Goal: Transaction & Acquisition: Book appointment/travel/reservation

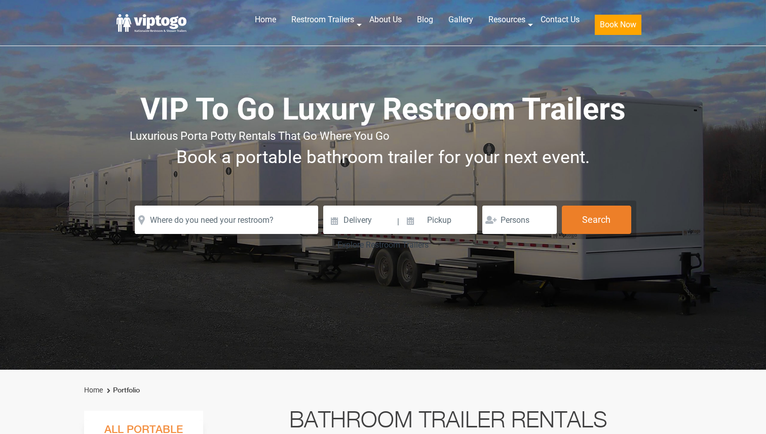
click at [206, 234] on input "text" at bounding box center [226, 220] width 183 height 28
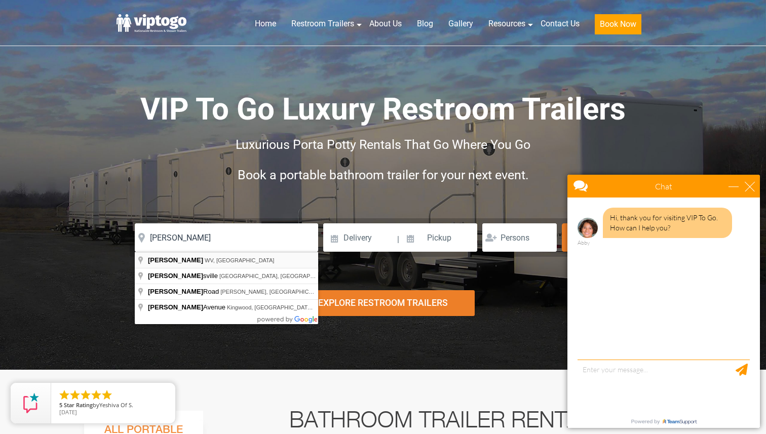
type input "Albright, WV, USA"
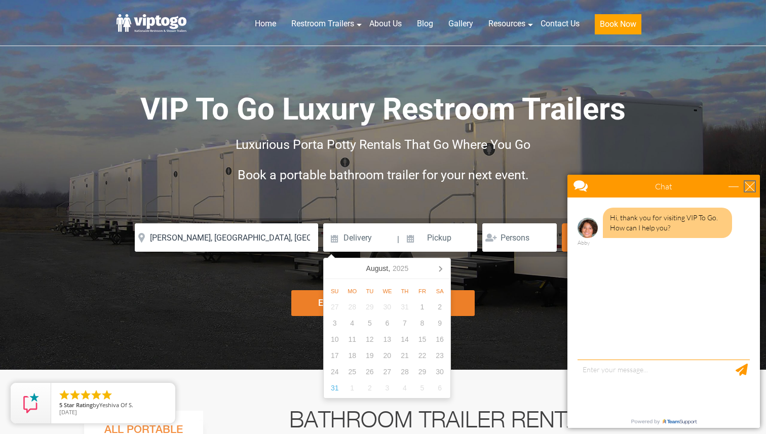
click at [751, 186] on div "close" at bounding box center [750, 186] width 10 height 10
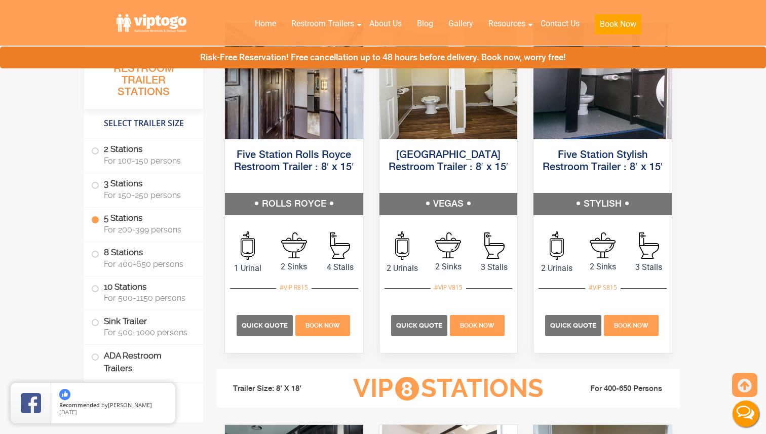
scroll to position [1845, 0]
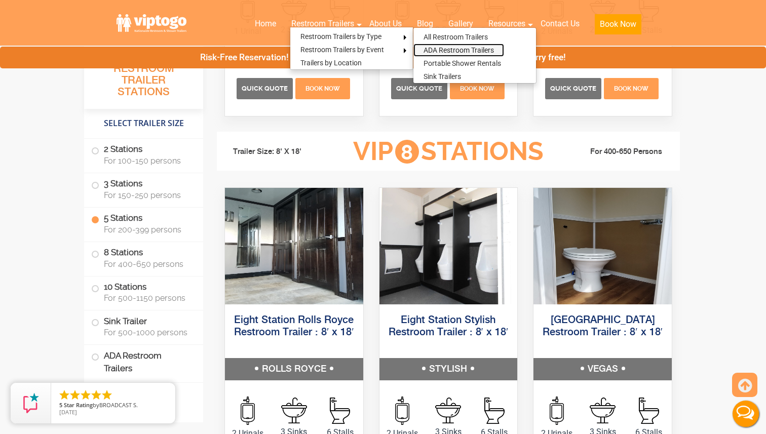
click at [441, 50] on link "ADA Restroom Trailers" at bounding box center [458, 50] width 91 height 13
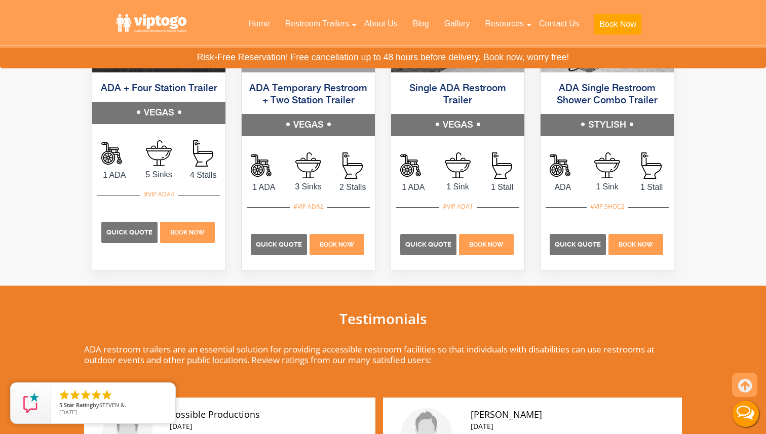
scroll to position [686, 0]
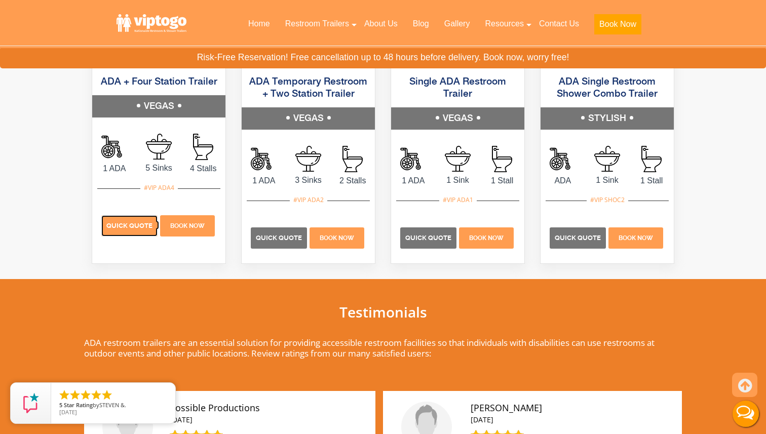
click at [130, 231] on p "Quick Quote" at bounding box center [129, 225] width 56 height 21
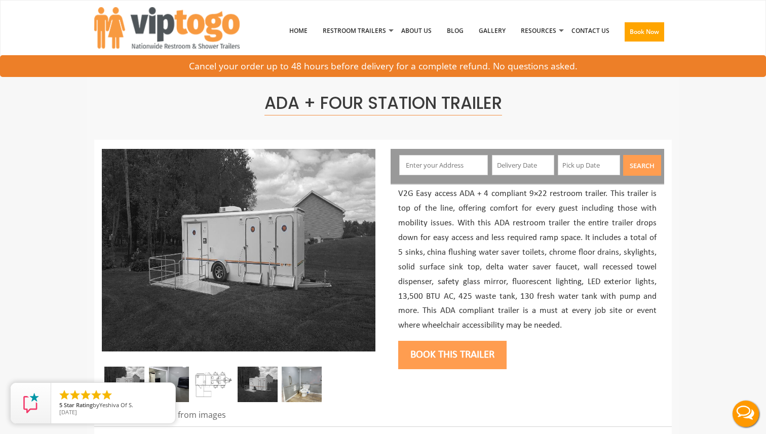
scroll to position [108, 0]
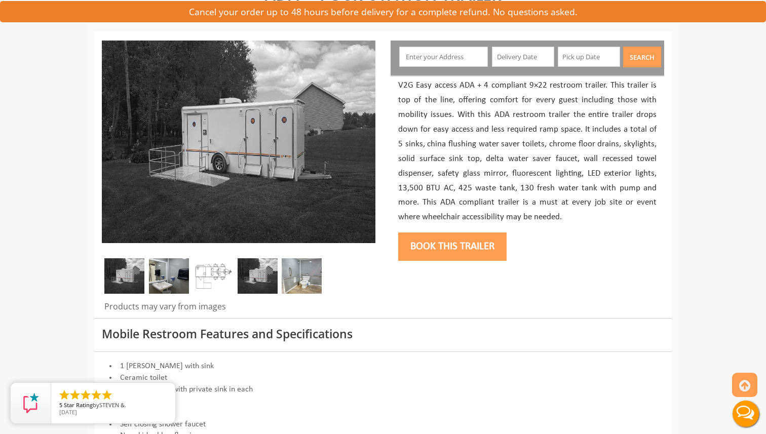
click at [162, 280] on img at bounding box center [169, 275] width 40 height 35
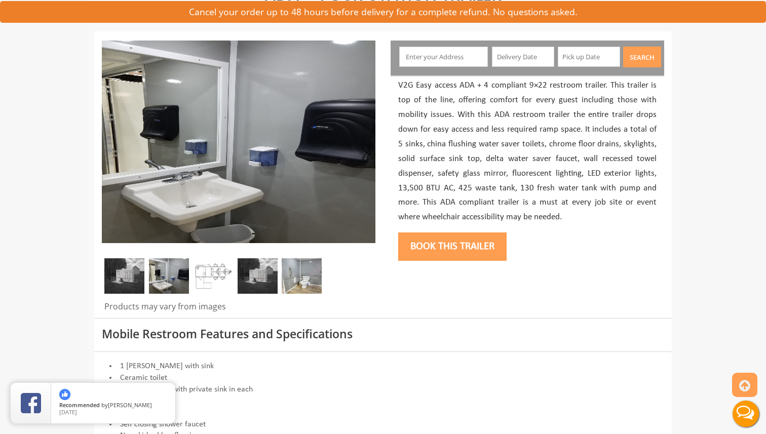
click at [304, 277] on img at bounding box center [302, 275] width 40 height 35
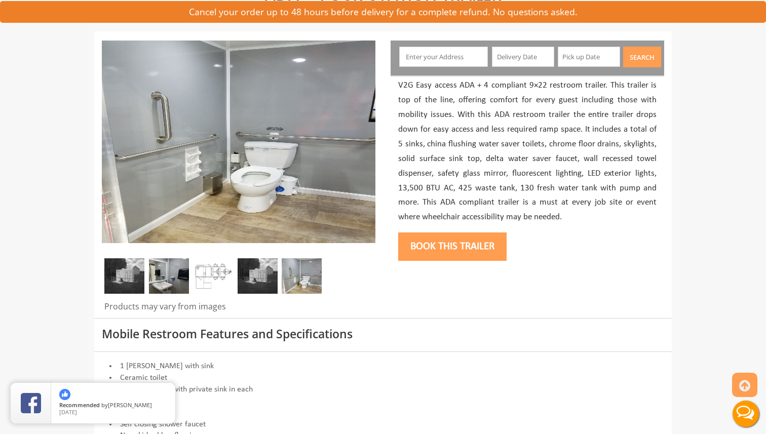
click at [128, 279] on img at bounding box center [124, 275] width 40 height 35
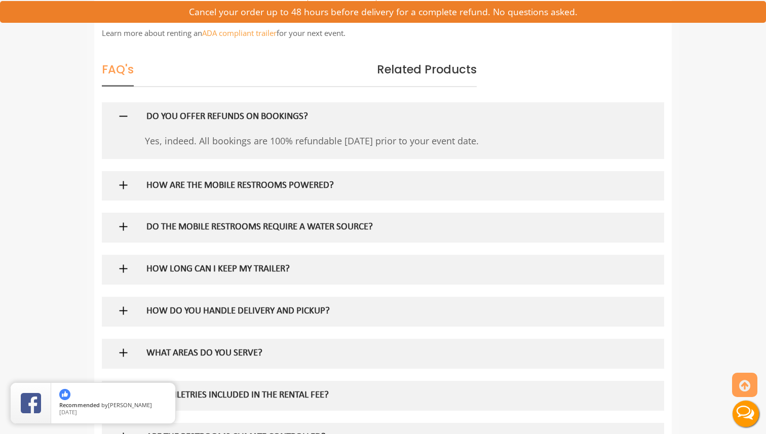
scroll to position [638, 0]
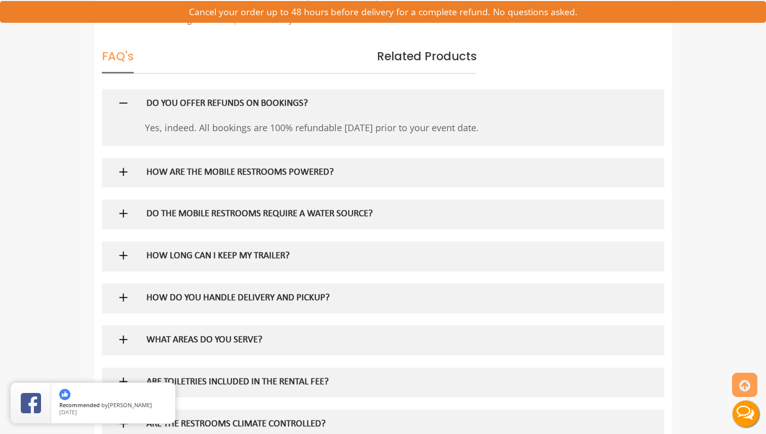
click at [148, 182] on div "HOW ARE THE MOBILE RESTROOMS POWERED?" at bounding box center [367, 172] width 456 height 29
click at [150, 174] on h5 "HOW ARE THE MOBILE RESTROOMS POWERED?" at bounding box center [366, 173] width 441 height 11
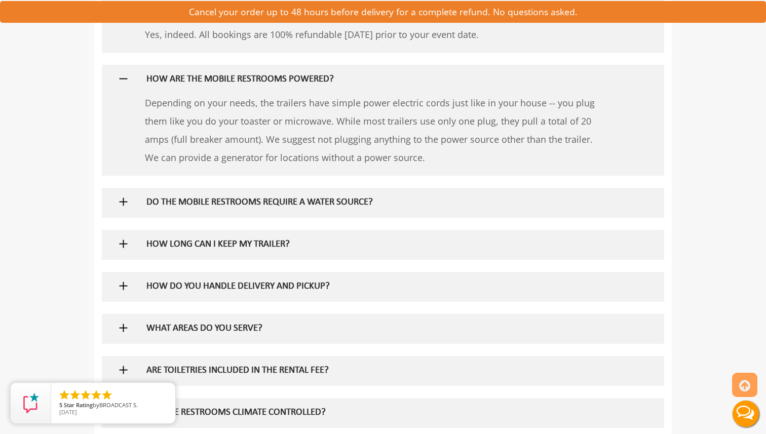
scroll to position [736, 0]
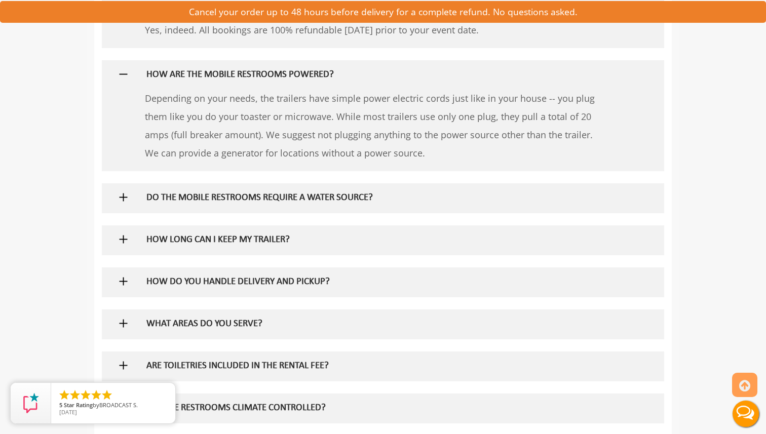
click at [146, 197] on h5 "DO THE MOBILE RESTROOMS REQUIRE A WATER SOURCE?" at bounding box center [366, 198] width 441 height 11
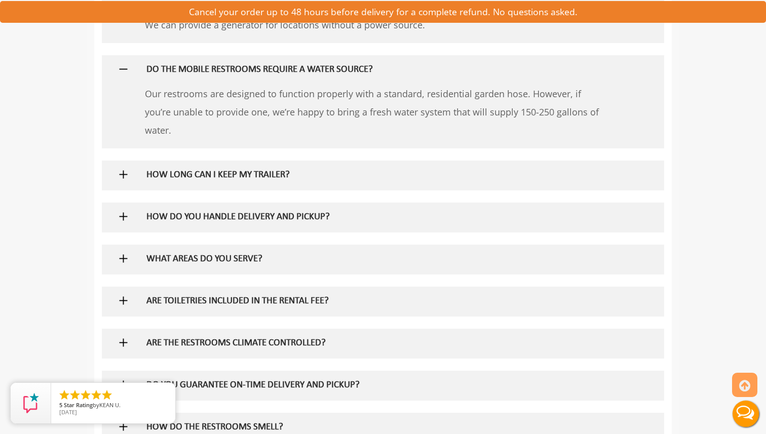
scroll to position [880, 0]
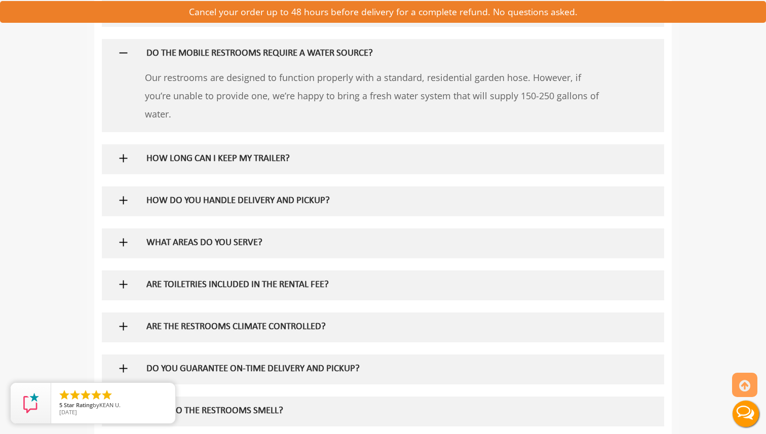
click at [167, 194] on div "HOW DO YOU HANDLE DELIVERY AND PICKUP?" at bounding box center [367, 200] width 456 height 29
click at [164, 204] on h5 "HOW DO YOU HANDLE DELIVERY AND PICKUP?" at bounding box center [366, 201] width 441 height 11
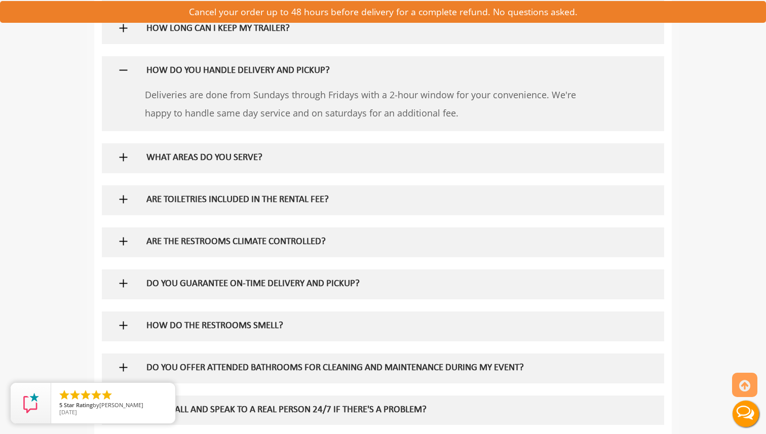
scroll to position [1010, 0]
click at [155, 153] on h5 "WHAT AREAS DO YOU SERVE?" at bounding box center [366, 158] width 441 height 11
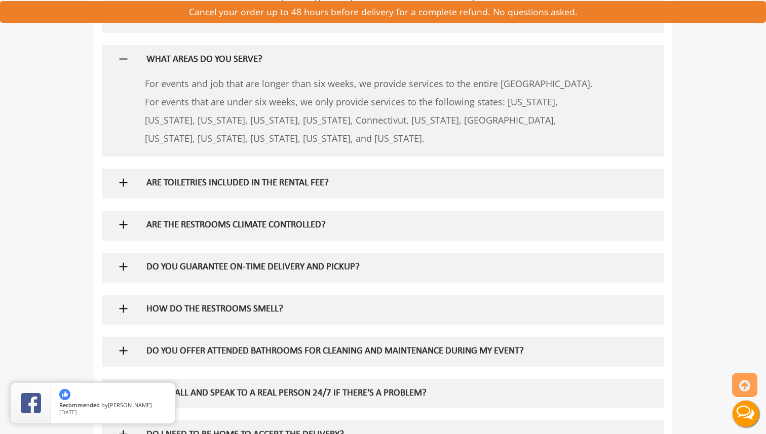
scroll to position [1114, 0]
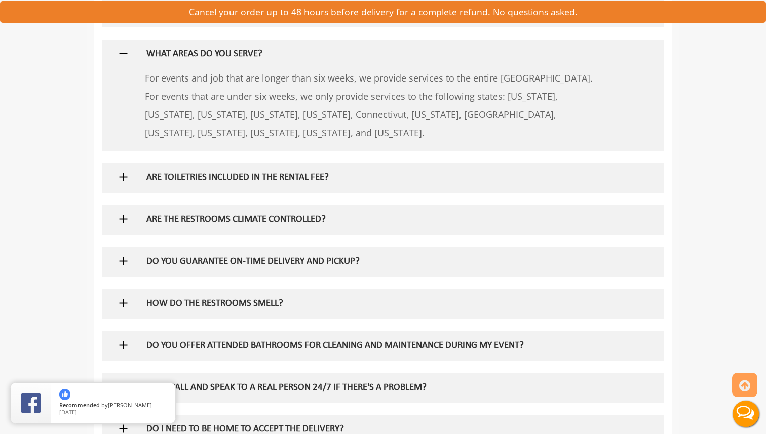
click at [170, 175] on h5 "ARE TOILETRIES INCLUDED IN THE RENTAL FEE?" at bounding box center [366, 178] width 441 height 11
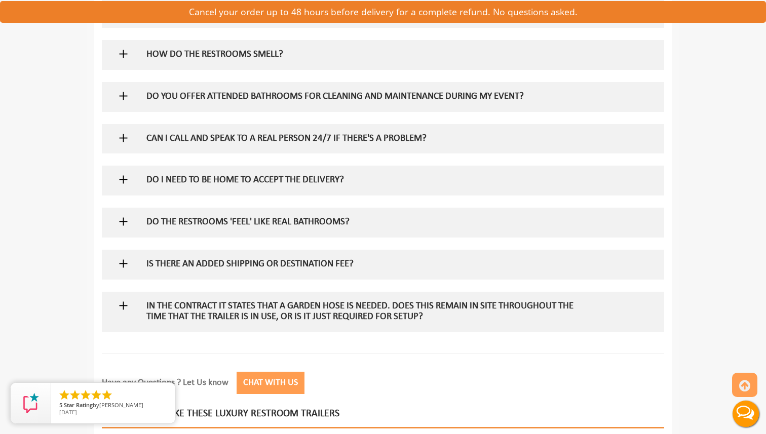
scroll to position [1457, 0]
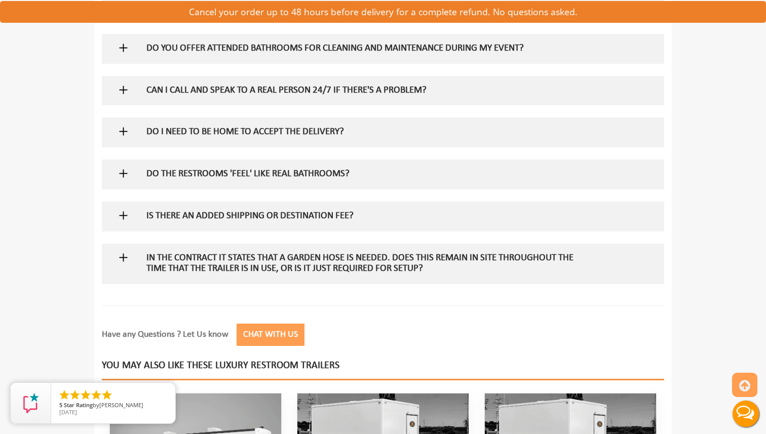
click at [168, 218] on h5 "IS THERE AN ADDED SHIPPING OR DESTINATION FEE?" at bounding box center [366, 216] width 441 height 11
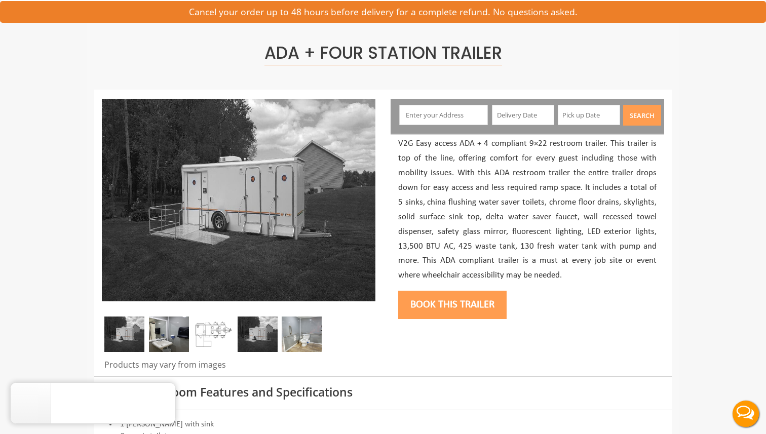
scroll to position [0, 0]
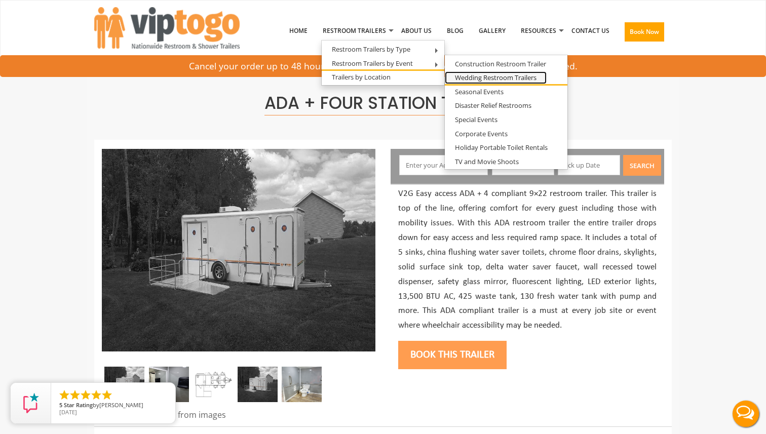
click at [471, 79] on link "Wedding Restroom Trailers" at bounding box center [496, 77] width 102 height 13
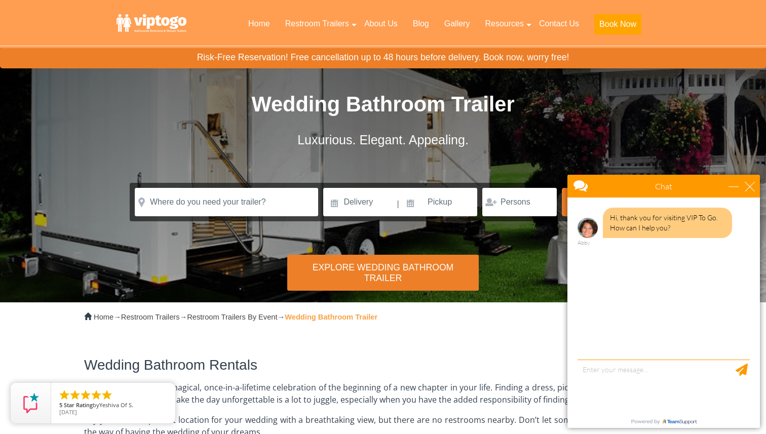
scroll to position [7, 0]
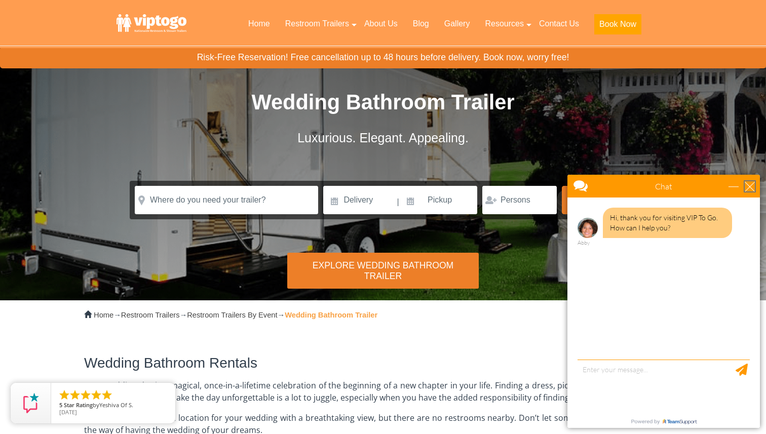
click at [751, 187] on div "close" at bounding box center [750, 186] width 10 height 10
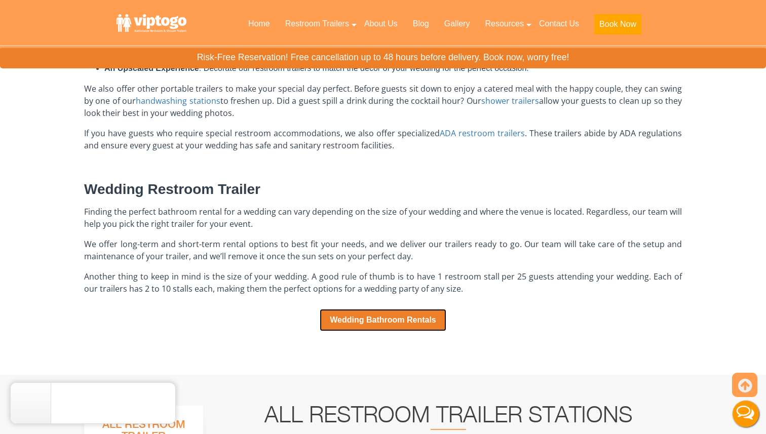
scroll to position [561, 0]
click at [349, 323] on link "Wedding Bathroom Rentals" at bounding box center [383, 320] width 127 height 22
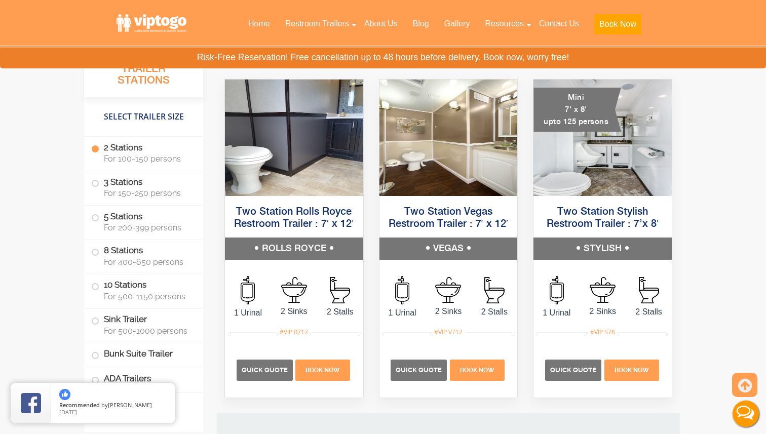
scroll to position [1042, 0]
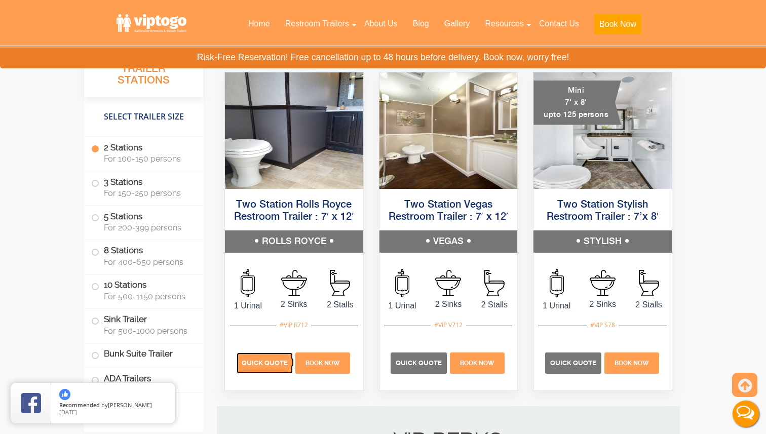
click at [264, 363] on span "Quick Quote" at bounding box center [265, 363] width 46 height 8
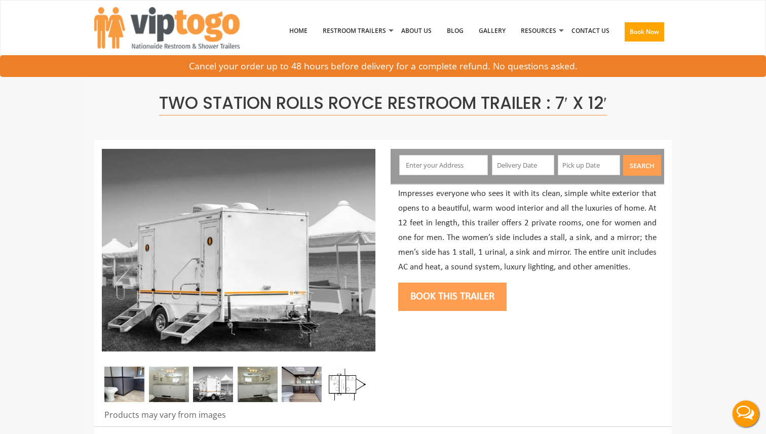
click at [440, 162] on input "text" at bounding box center [443, 165] width 89 height 20
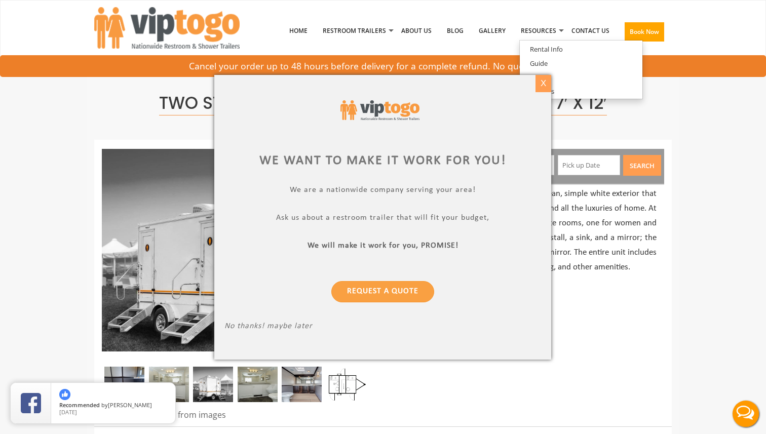
click at [544, 84] on div "X" at bounding box center [544, 83] width 16 height 17
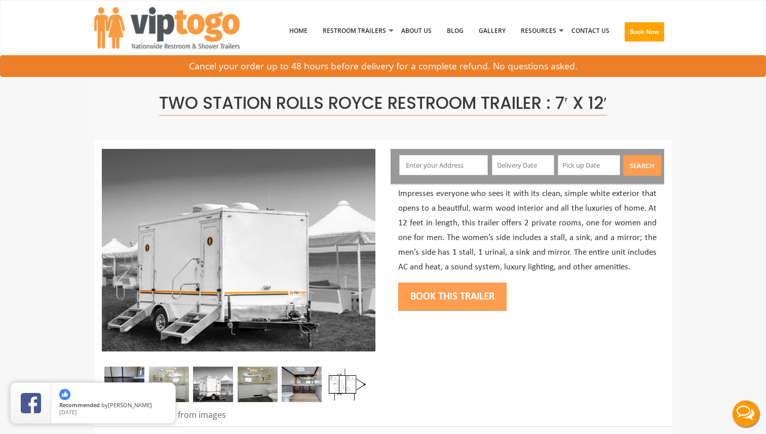
paste input "[STREET_ADDRESS][PERSON_NAME]"
type input "[STREET_ADDRESS][PERSON_NAME]"
click at [526, 161] on input "text" at bounding box center [523, 165] width 62 height 20
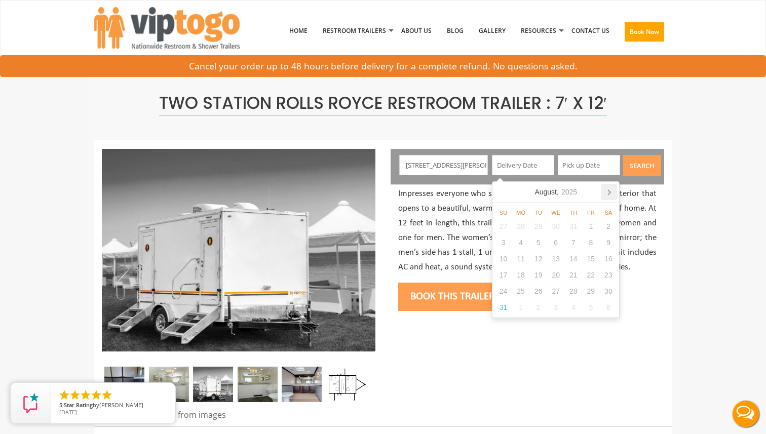
click at [612, 191] on icon at bounding box center [609, 192] width 16 height 16
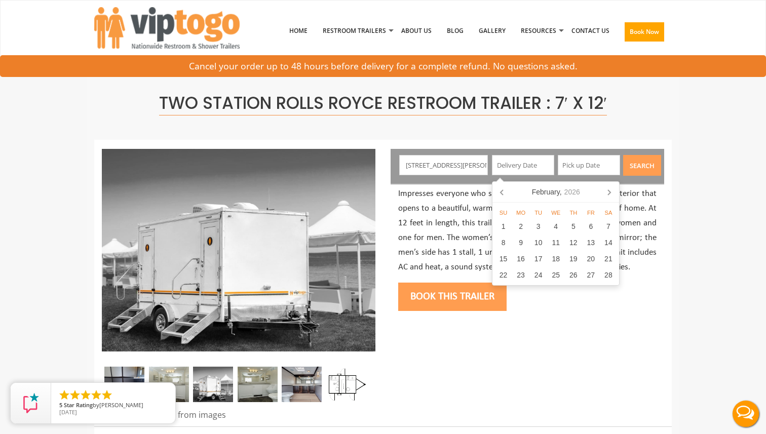
click at [612, 191] on icon at bounding box center [609, 192] width 16 height 16
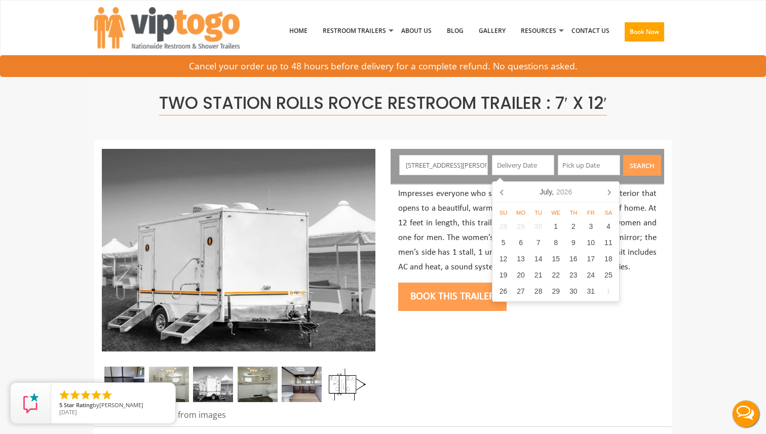
click at [612, 191] on icon at bounding box center [609, 192] width 16 height 16
click at [594, 259] on div "14" at bounding box center [591, 259] width 18 height 16
type input "[DATE]"
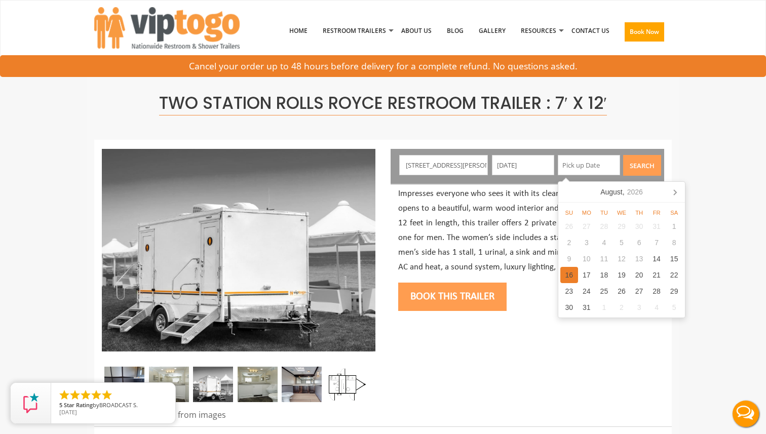
click at [575, 275] on div "16" at bounding box center [569, 275] width 18 height 16
type input "[DATE]"
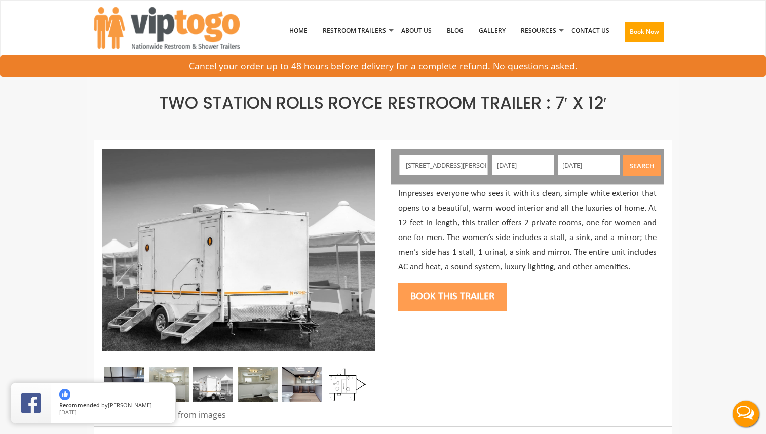
click at [656, 164] on button "Search" at bounding box center [642, 165] width 38 height 21
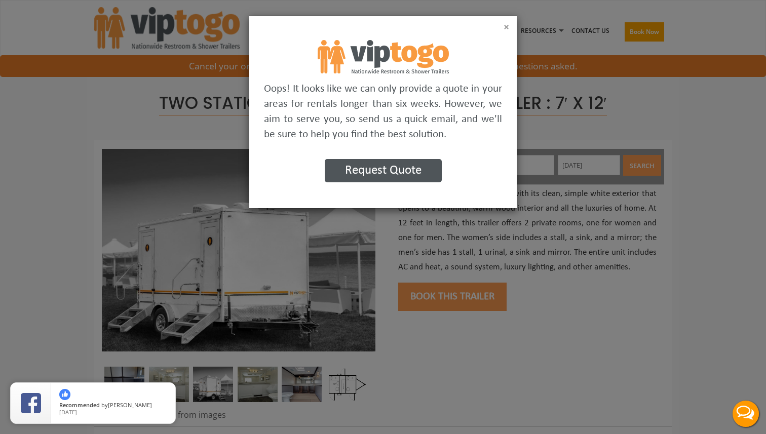
click at [504, 28] on button "×" at bounding box center [507, 27] width 6 height 10
